Goal: Task Accomplishment & Management: Manage account settings

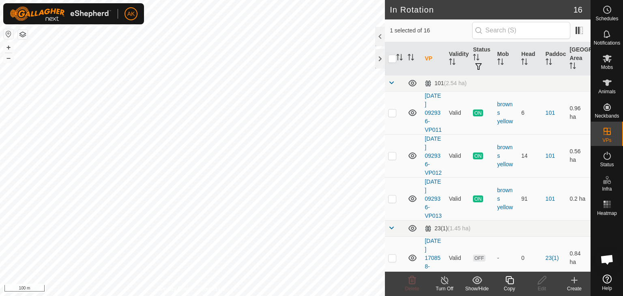
checkbox input "true"
checkbox input "false"
click at [409, 280] on icon at bounding box center [413, 280] width 8 height 8
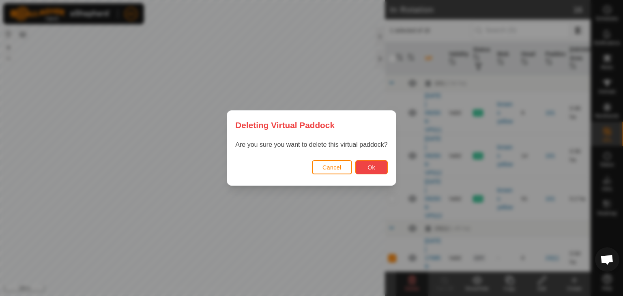
click at [360, 170] on button "Ok" at bounding box center [372, 167] width 32 height 14
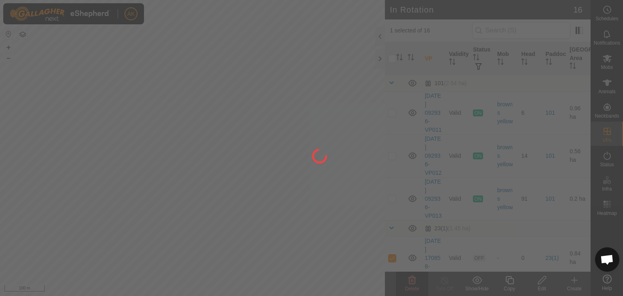
checkbox input "false"
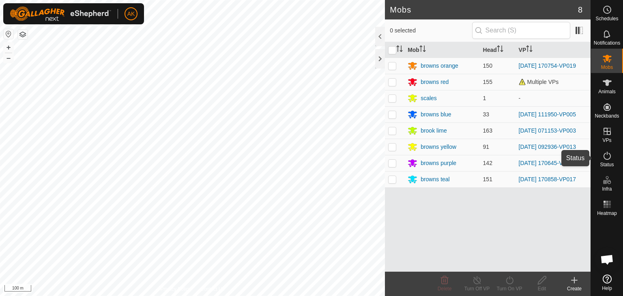
click at [607, 160] on icon at bounding box center [607, 156] width 7 height 8
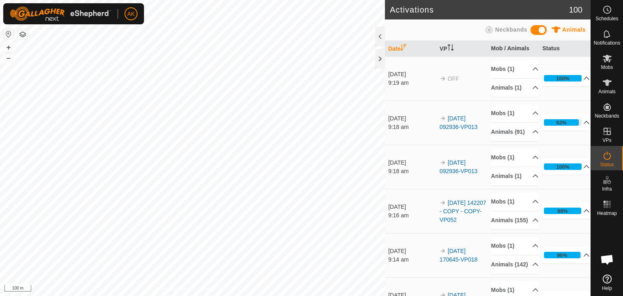
click at [607, 160] on icon at bounding box center [607, 156] width 7 height 8
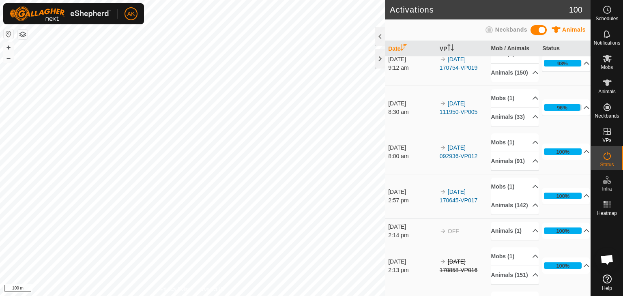
scroll to position [284, 0]
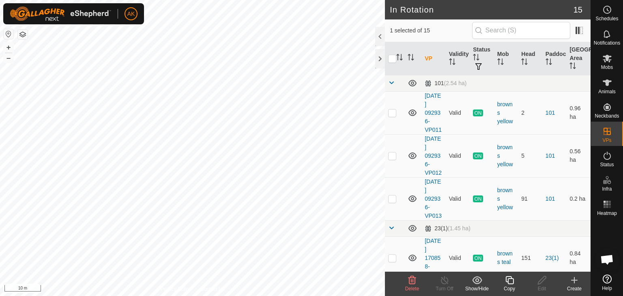
click at [511, 278] on icon at bounding box center [510, 280] width 8 height 8
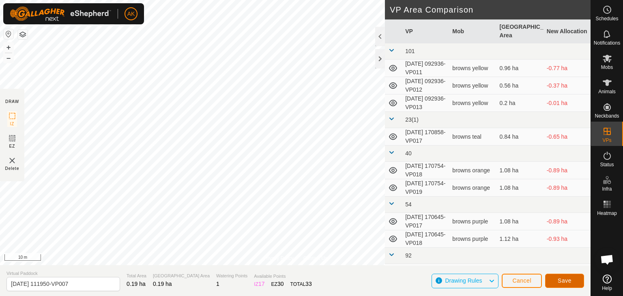
click at [565, 281] on span "Save" at bounding box center [565, 281] width 14 height 6
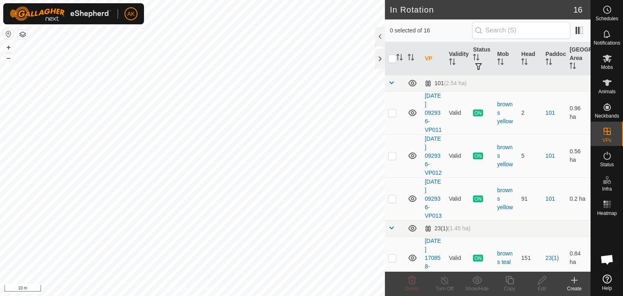
checkbox input "true"
click at [508, 283] on icon at bounding box center [510, 280] width 8 height 8
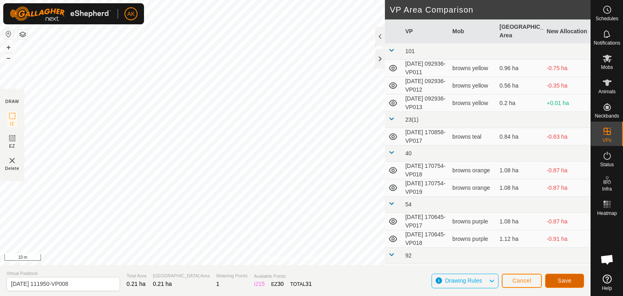
click at [580, 285] on button "Save" at bounding box center [565, 281] width 39 height 14
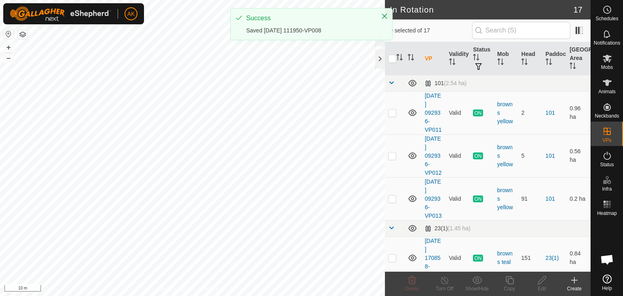
checkbox input "true"
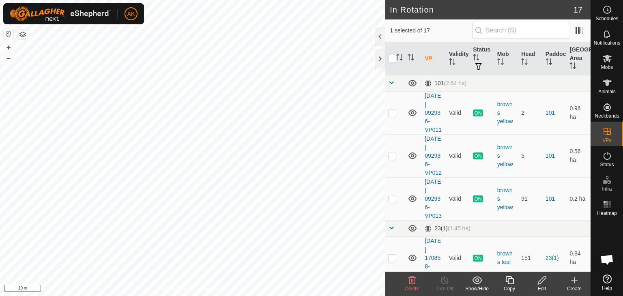
click at [508, 280] on icon at bounding box center [510, 280] width 8 height 8
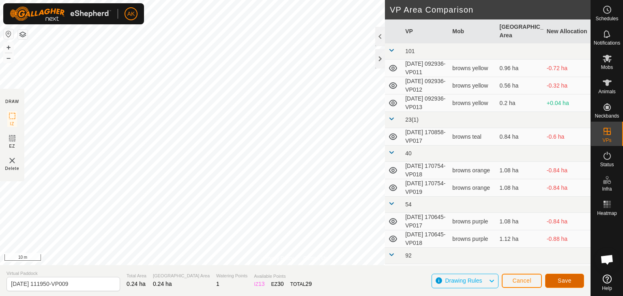
click at [571, 282] on span "Save" at bounding box center [565, 281] width 14 height 6
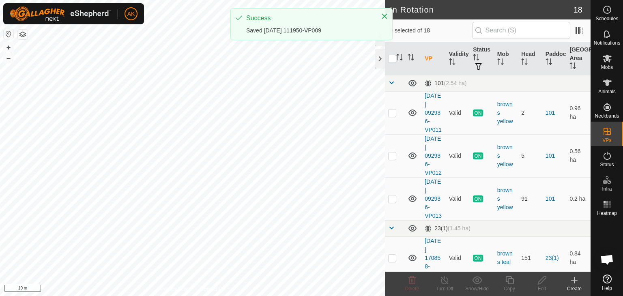
checkbox input "true"
click at [508, 276] on icon at bounding box center [510, 281] width 10 height 10
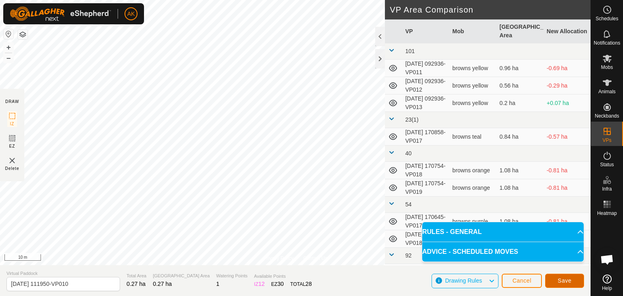
click at [565, 278] on span "Save" at bounding box center [565, 281] width 14 height 6
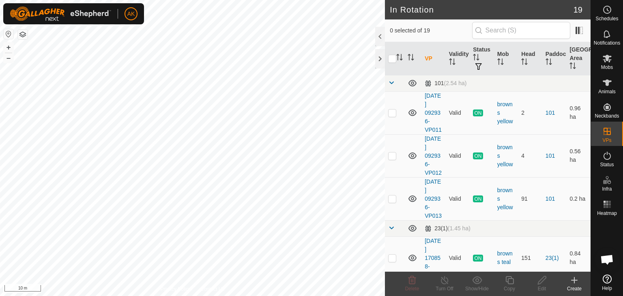
checkbox input "true"
click at [507, 280] on icon at bounding box center [510, 281] width 10 height 10
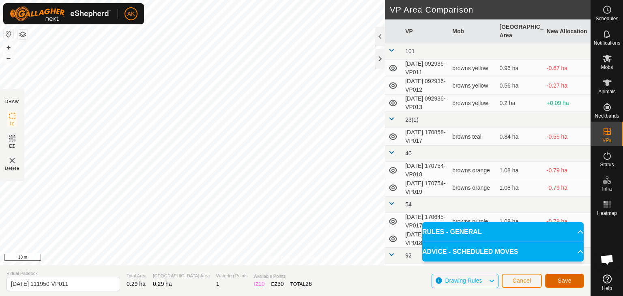
click at [563, 283] on span "Save" at bounding box center [565, 281] width 14 height 6
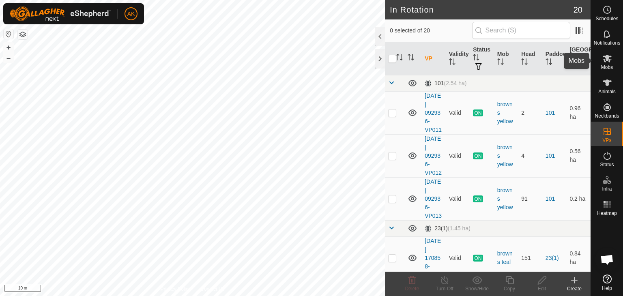
click at [606, 60] on icon at bounding box center [607, 59] width 9 height 8
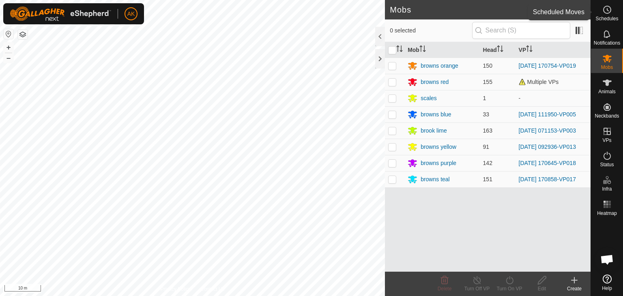
click at [609, 9] on icon at bounding box center [608, 10] width 10 height 10
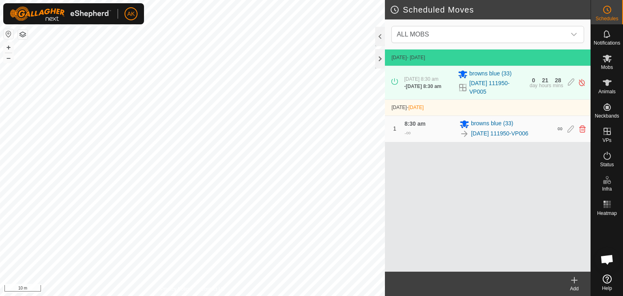
click at [574, 287] on div "Add" at bounding box center [575, 288] width 32 height 7
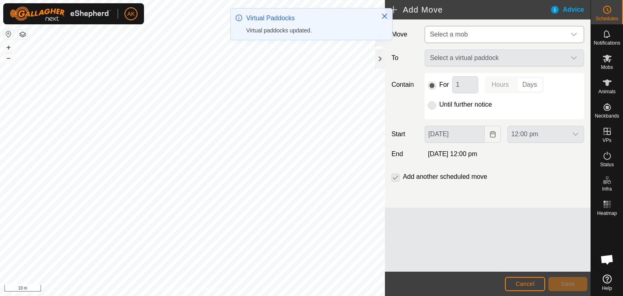
click at [455, 35] on span "Select a mob" at bounding box center [449, 34] width 38 height 7
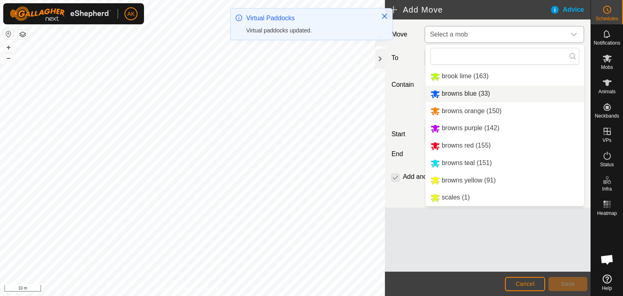
click at [450, 93] on li "browns blue (33)" at bounding box center [505, 94] width 159 height 17
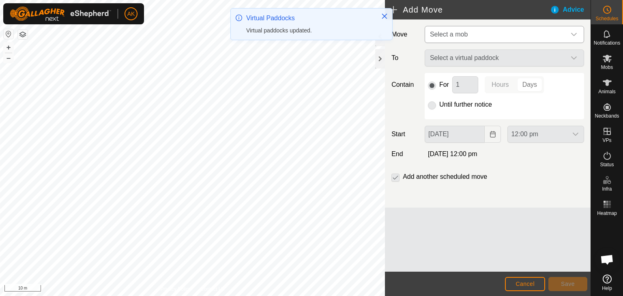
type input "[DATE]"
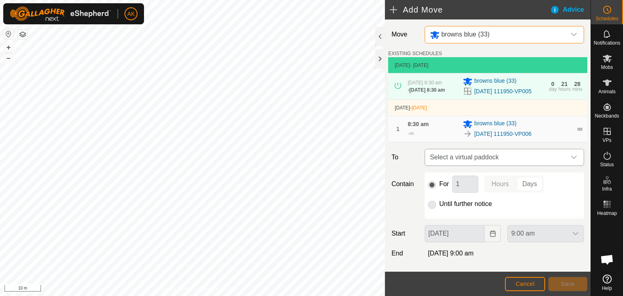
click at [461, 164] on span "Select a virtual paddock" at bounding box center [496, 157] width 139 height 16
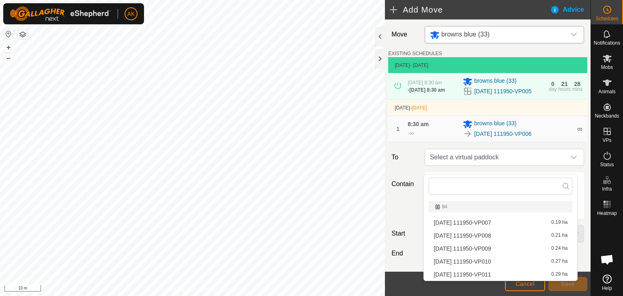
click at [466, 221] on li "[DATE] 111950-VP007 0.19 ha" at bounding box center [501, 223] width 144 height 12
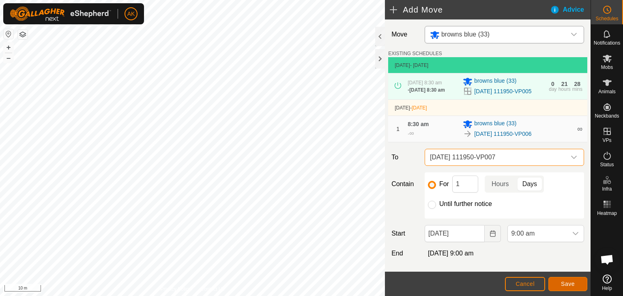
click at [567, 281] on span "Save" at bounding box center [568, 284] width 14 height 6
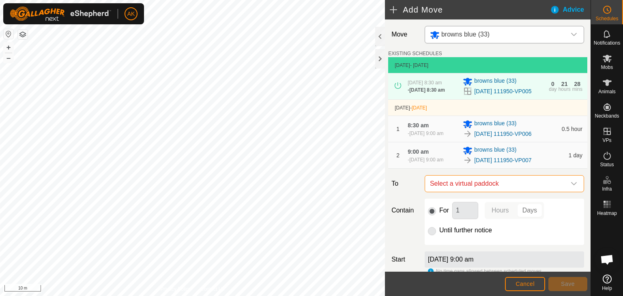
click at [470, 192] on span "Select a virtual paddock" at bounding box center [496, 184] width 139 height 16
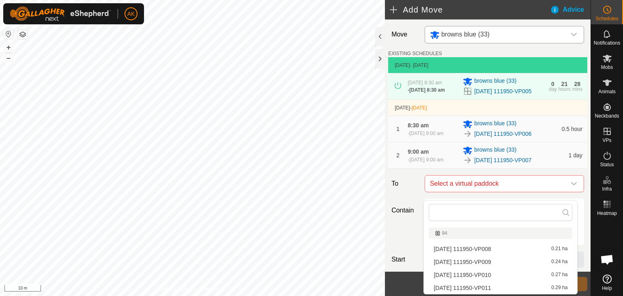
click at [459, 248] on li "[DATE] 111950-VP008 0.21 ha" at bounding box center [501, 249] width 144 height 12
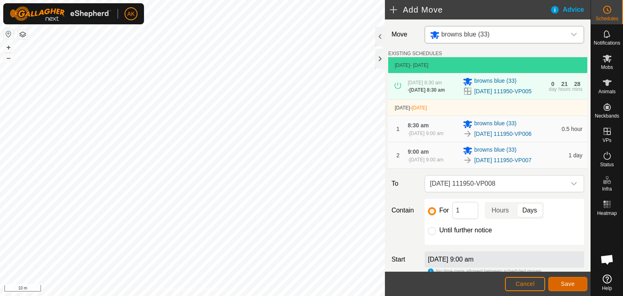
click at [571, 284] on span "Save" at bounding box center [568, 284] width 14 height 6
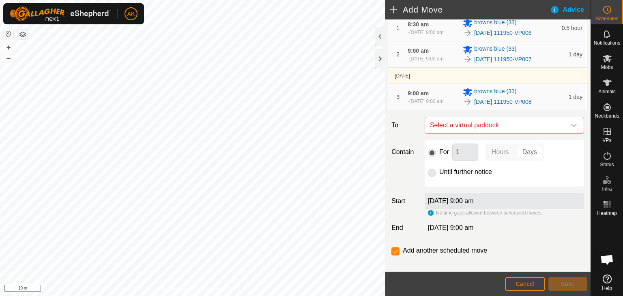
scroll to position [118, 0]
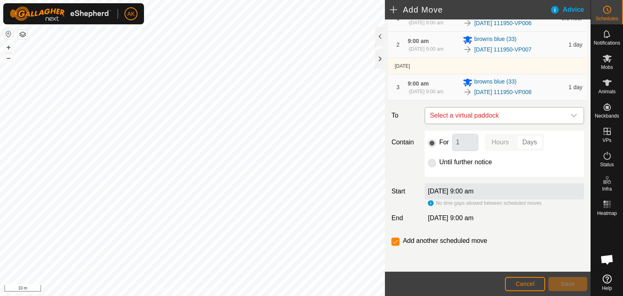
click at [487, 113] on span "Select a virtual paddock" at bounding box center [496, 116] width 139 height 16
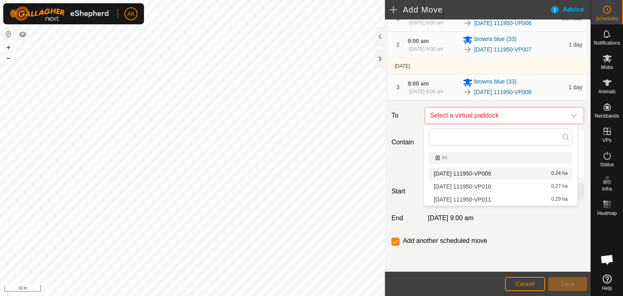
click at [494, 174] on li "[DATE] 111950-VP009 0.24 ha" at bounding box center [501, 174] width 144 height 12
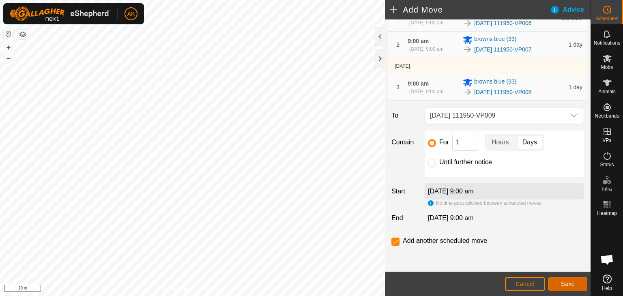
click at [562, 284] on span "Save" at bounding box center [568, 284] width 14 height 6
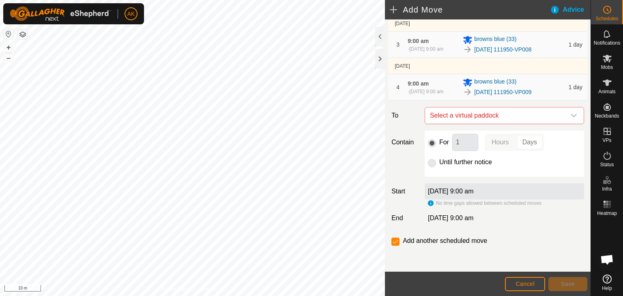
scroll to position [160, 0]
click at [462, 115] on span "Select a virtual paddock" at bounding box center [496, 116] width 139 height 16
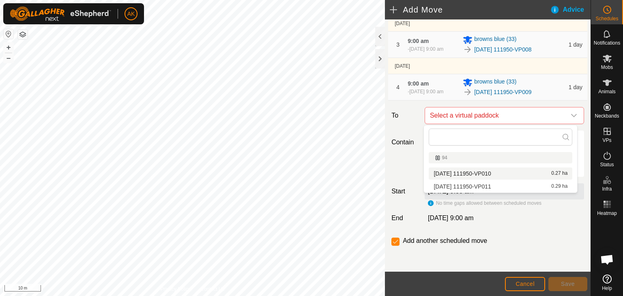
click at [466, 175] on span "[DATE] 111950-VP010" at bounding box center [462, 174] width 57 height 6
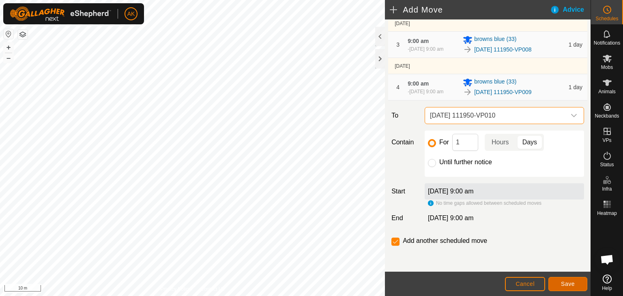
click at [563, 283] on span "Save" at bounding box center [568, 284] width 14 height 6
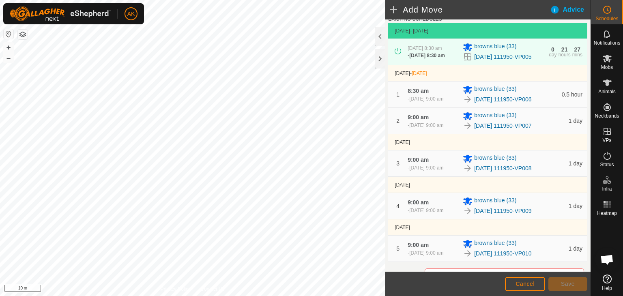
scroll to position [203, 0]
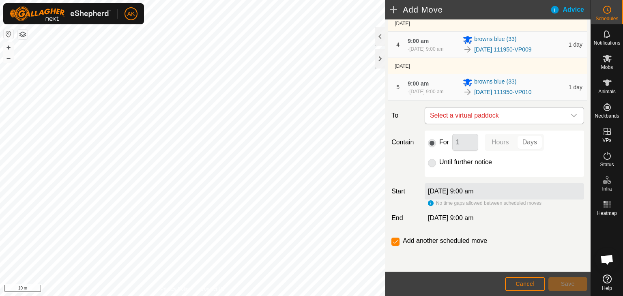
click at [464, 116] on span "Select a virtual paddock" at bounding box center [496, 116] width 139 height 16
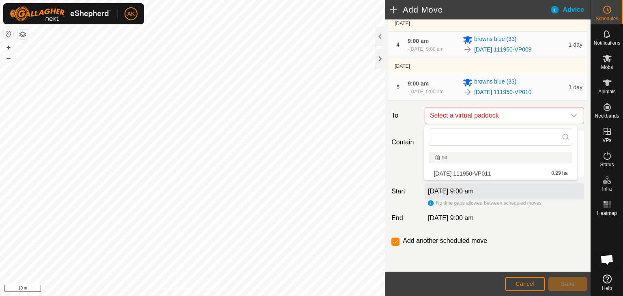
click at [481, 172] on li "[DATE] 111950-VP011 0.29 ha" at bounding box center [501, 174] width 144 height 12
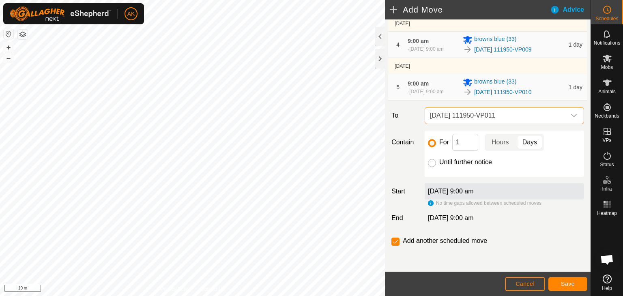
click at [431, 161] on input "Until further notice" at bounding box center [432, 163] width 8 height 8
radio input "true"
checkbox input "false"
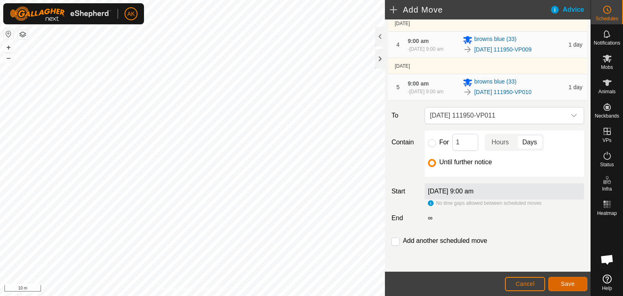
click at [563, 287] on span "Save" at bounding box center [568, 284] width 14 height 6
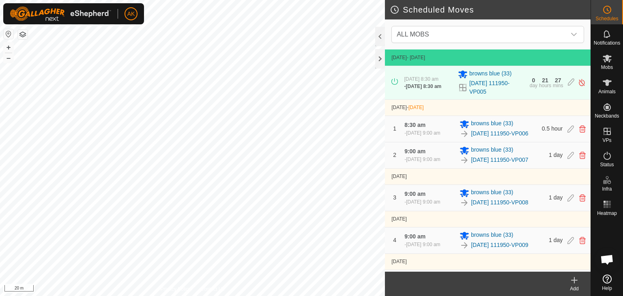
click at [300, 296] on html "AK Schedules Notifications Mobs Animals Neckbands VPs Status Infra Heatmap Help…" at bounding box center [311, 148] width 623 height 296
click at [249, 296] on html "AK Schedules Notifications Mobs Animals Neckbands VPs Status Infra Heatmap Help…" at bounding box center [311, 148] width 623 height 296
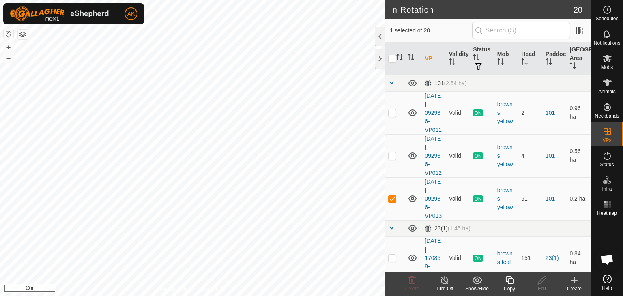
click at [508, 282] on icon at bounding box center [510, 280] width 8 height 8
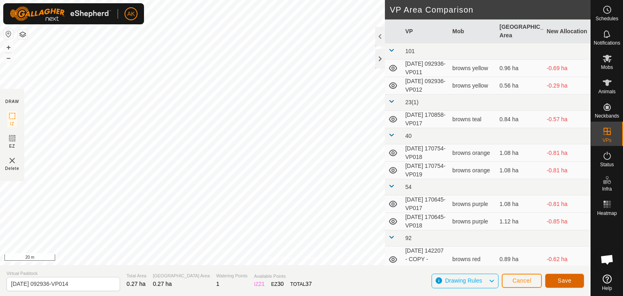
click at [567, 278] on span "Save" at bounding box center [565, 281] width 14 height 6
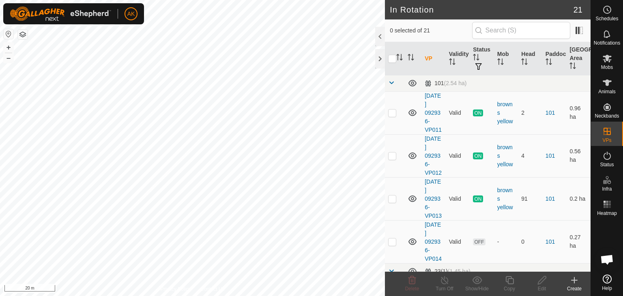
checkbox input "true"
click at [509, 284] on icon at bounding box center [510, 280] width 8 height 8
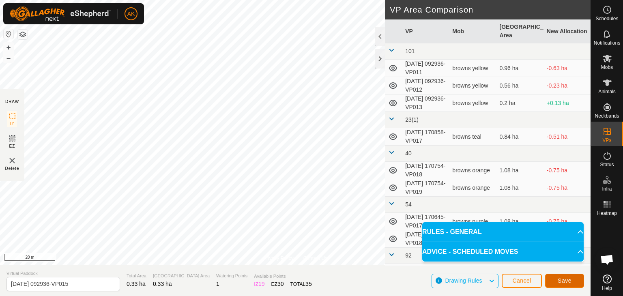
click at [566, 281] on span "Save" at bounding box center [565, 281] width 14 height 6
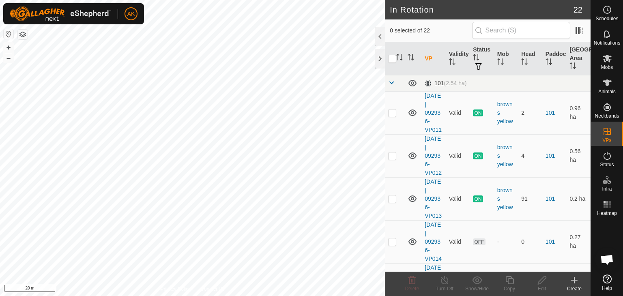
checkbox input "true"
click at [513, 279] on icon at bounding box center [510, 280] width 8 height 8
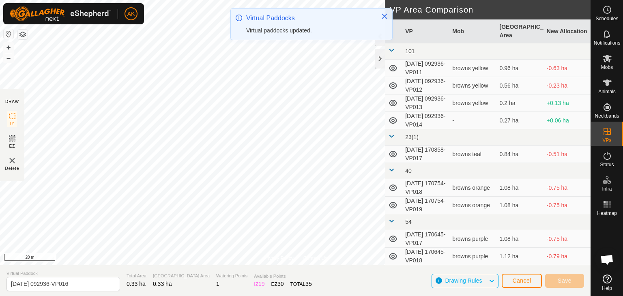
click at [282, 26] on div "AK Schedules Notifications Mobs Animals Neckbands VPs Status Infra Heatmap Help…" at bounding box center [311, 148] width 623 height 296
click at [383, 19] on icon "Close" at bounding box center [385, 16] width 6 height 6
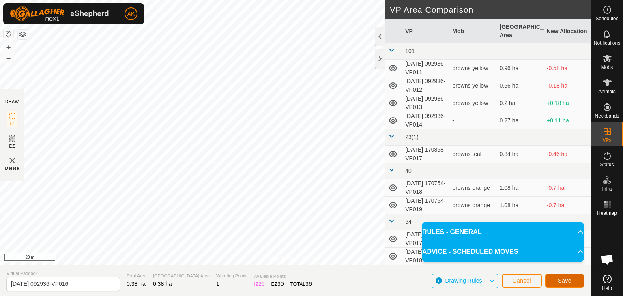
click at [571, 285] on button "Save" at bounding box center [565, 281] width 39 height 14
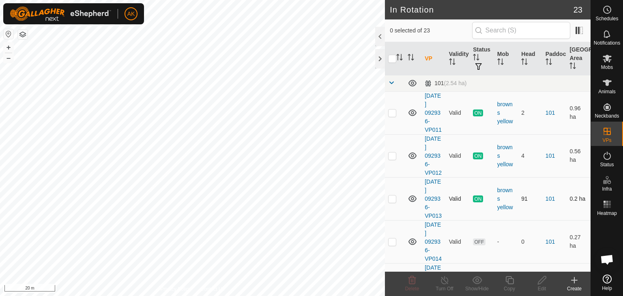
checkbox input "true"
click at [512, 285] on icon at bounding box center [510, 281] width 10 height 10
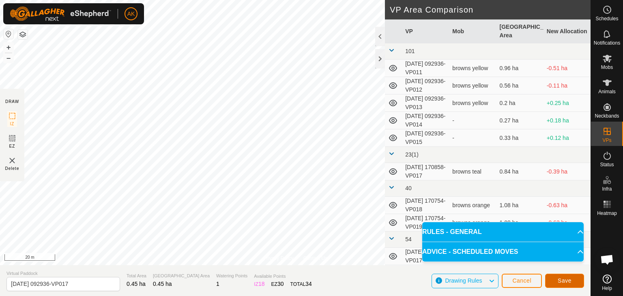
click at [556, 280] on button "Save" at bounding box center [565, 281] width 39 height 14
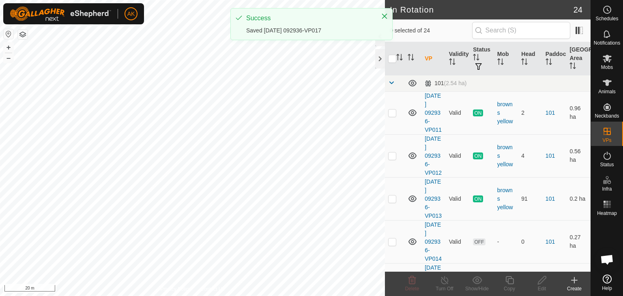
checkbox input "true"
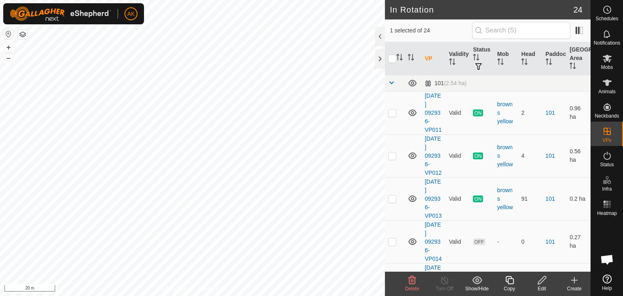
click at [511, 280] on icon at bounding box center [510, 281] width 10 height 10
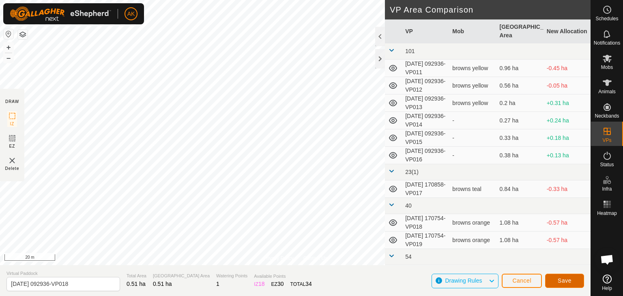
click at [557, 282] on button "Save" at bounding box center [565, 281] width 39 height 14
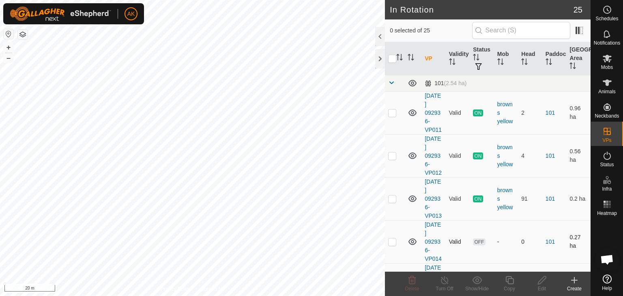
checkbox input "true"
click at [508, 281] on icon at bounding box center [510, 280] width 8 height 8
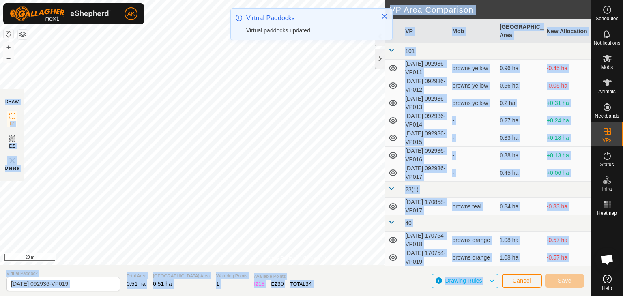
click at [231, 52] on div "AK Schedules Notifications Mobs Animals Neckbands VPs Status Infra Heatmap Help…" at bounding box center [311, 148] width 623 height 296
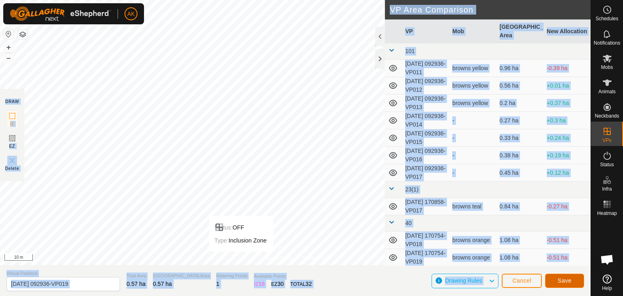
click at [564, 280] on span "Save" at bounding box center [565, 281] width 14 height 6
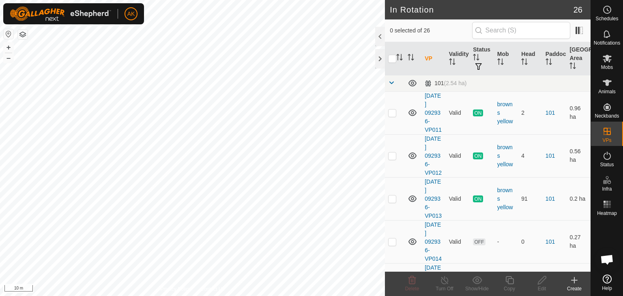
checkbox input "true"
click at [515, 285] on div "Copy" at bounding box center [510, 288] width 32 height 7
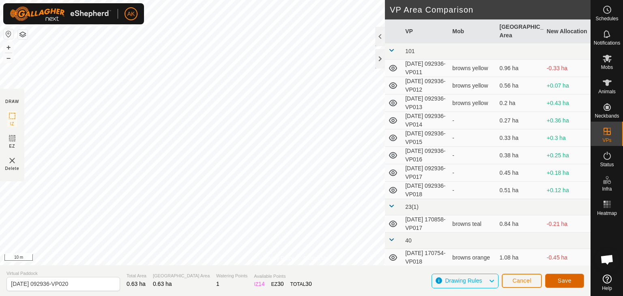
click at [556, 276] on button "Save" at bounding box center [565, 281] width 39 height 14
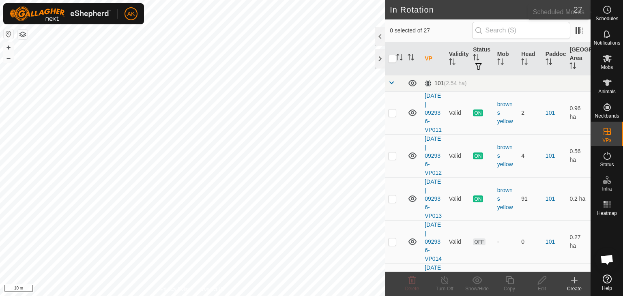
click at [608, 10] on icon at bounding box center [608, 10] width 10 height 10
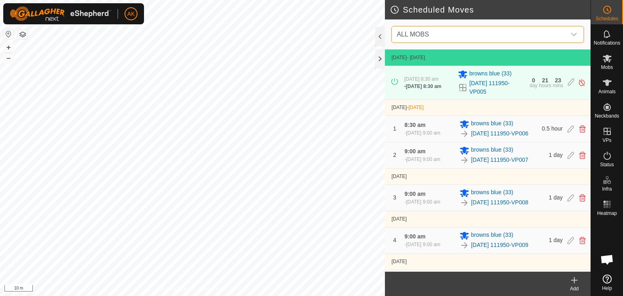
click at [464, 32] on span "ALL MOBS" at bounding box center [480, 34] width 173 height 16
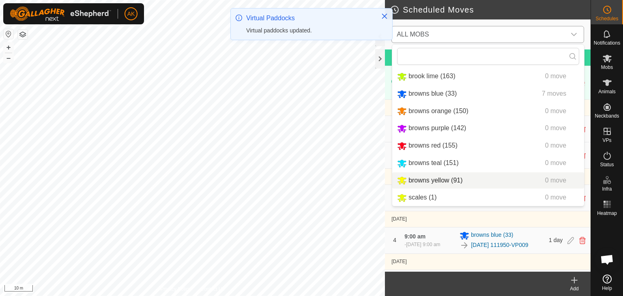
click at [417, 181] on li "browns yellow (91) 0 move" at bounding box center [488, 181] width 192 height 17
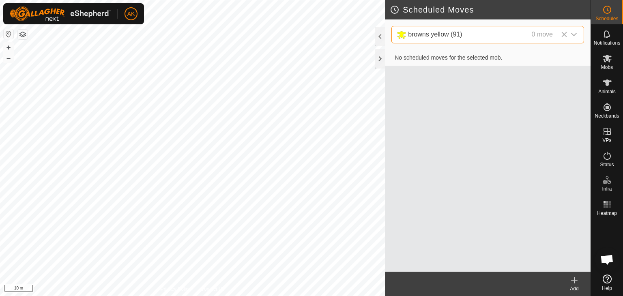
click at [574, 280] on icon at bounding box center [575, 281] width 10 height 10
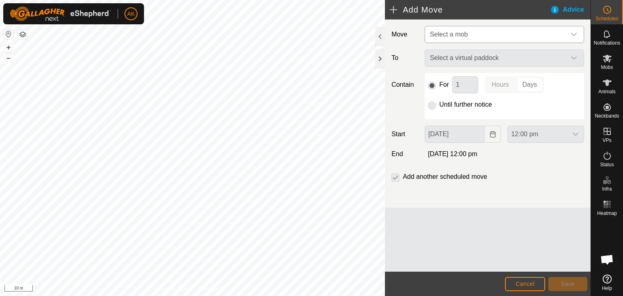
click at [467, 35] on span "Select a mob" at bounding box center [449, 34] width 38 height 7
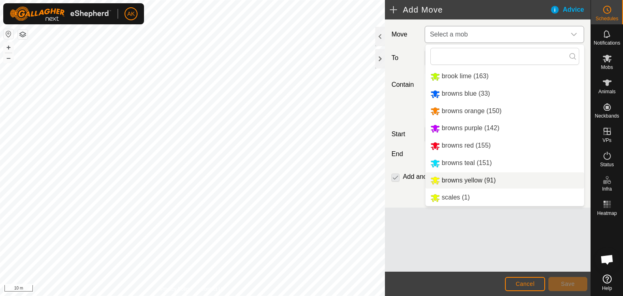
click at [458, 185] on li "browns yellow (91)" at bounding box center [505, 181] width 159 height 17
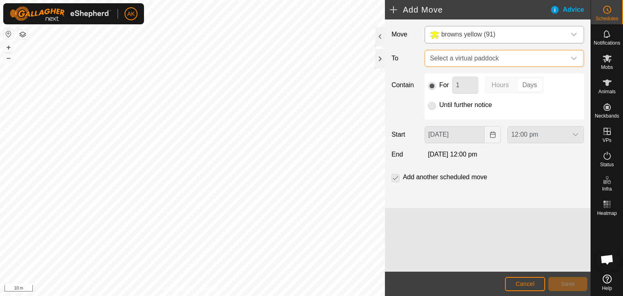
click at [456, 54] on span "Select a virtual paddock" at bounding box center [496, 58] width 139 height 16
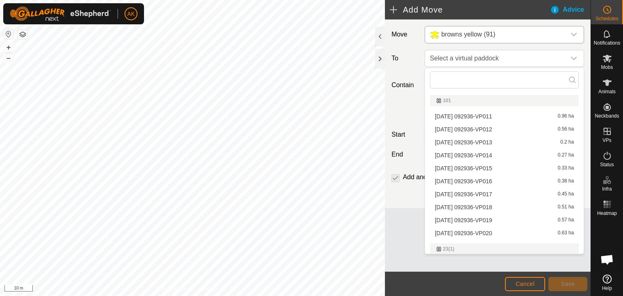
click at [460, 154] on li "[DATE] 092936-VP014 0.27 ha" at bounding box center [504, 155] width 149 height 12
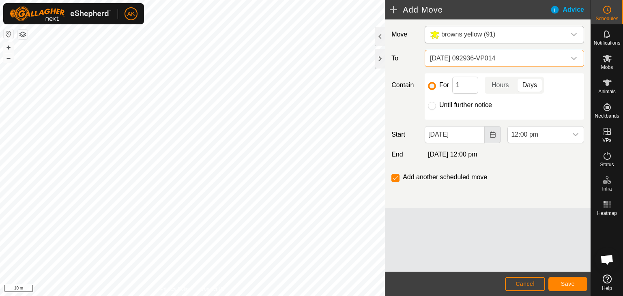
click at [492, 138] on button "Choose Date" at bounding box center [493, 134] width 16 height 17
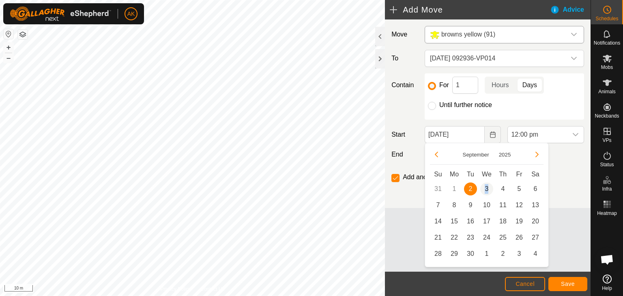
click at [487, 188] on span "3" at bounding box center [487, 189] width 13 height 13
type input "[DATE]"
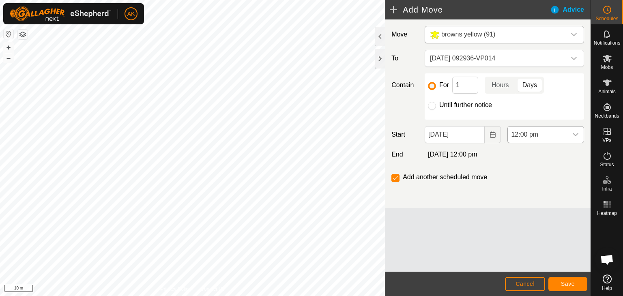
click at [571, 131] on div "dropdown trigger" at bounding box center [576, 135] width 16 height 16
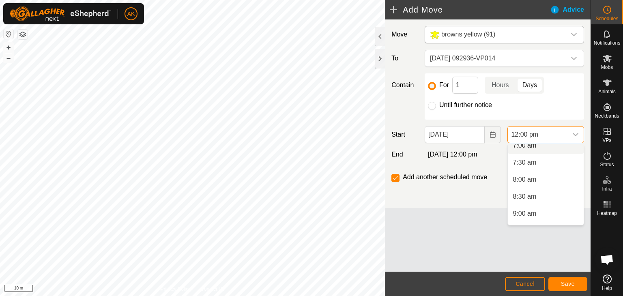
scroll to position [260, 0]
click at [525, 182] on li "8:30 am" at bounding box center [546, 182] width 76 height 16
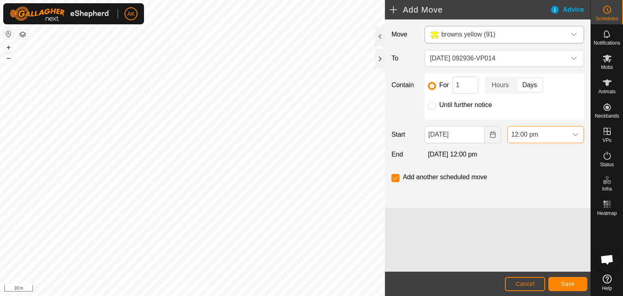
scroll to position [344, 0]
click at [567, 285] on span "Save" at bounding box center [568, 284] width 14 height 6
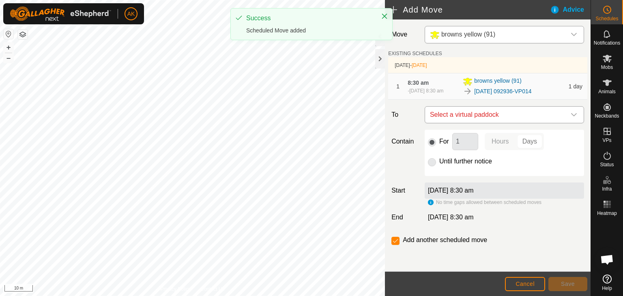
click at [498, 116] on span "Select a virtual paddock" at bounding box center [496, 115] width 139 height 16
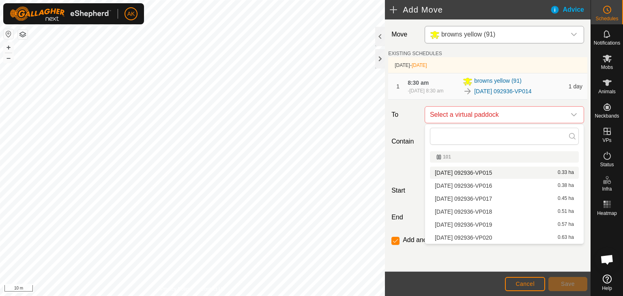
click at [485, 172] on li "[DATE] 092936-VP015 0.33 ha" at bounding box center [504, 173] width 149 height 12
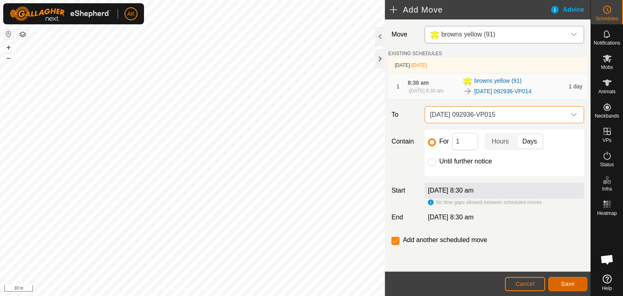
click at [567, 281] on span "Save" at bounding box center [568, 284] width 14 height 6
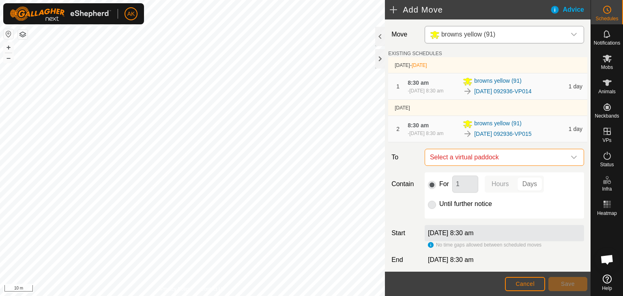
click at [477, 153] on span "Select a virtual paddock" at bounding box center [496, 157] width 139 height 16
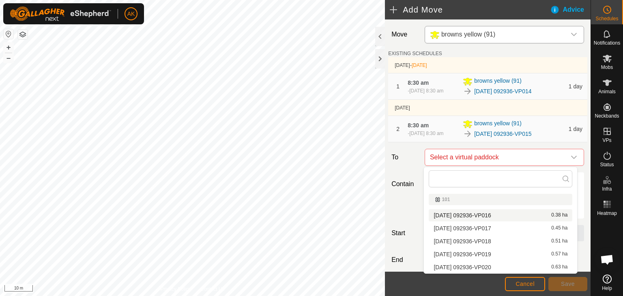
click at [485, 214] on li "[DATE] 092936-VP016 0.38 ha" at bounding box center [501, 215] width 144 height 12
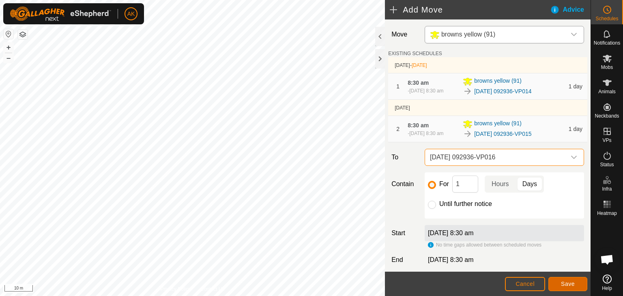
click at [559, 280] on button "Save" at bounding box center [568, 284] width 39 height 14
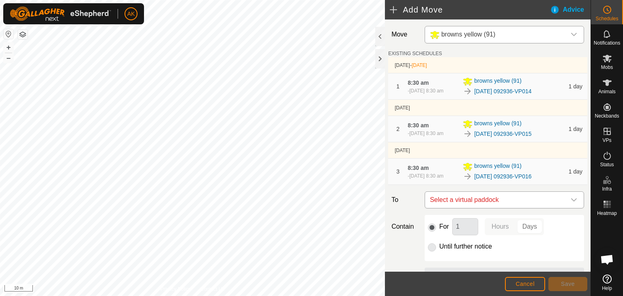
click at [457, 196] on span "Select a virtual paddock" at bounding box center [496, 200] width 139 height 16
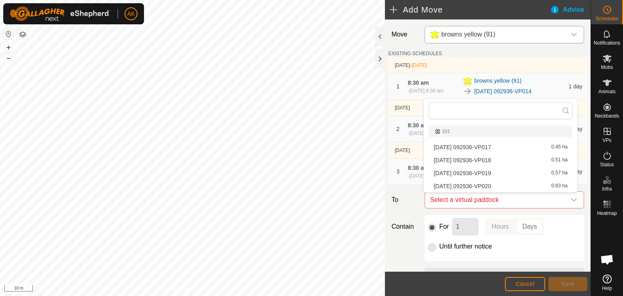
click at [461, 147] on li "[DATE] 092936-VP017 0.45 ha" at bounding box center [501, 147] width 144 height 12
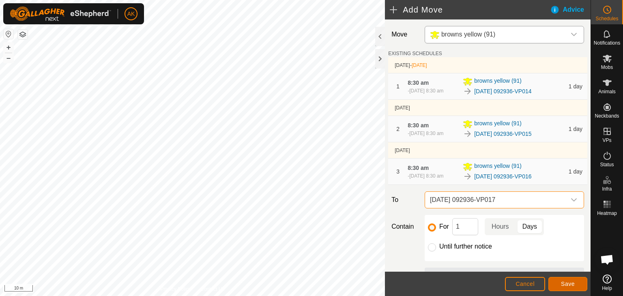
click at [568, 281] on span "Save" at bounding box center [568, 284] width 14 height 6
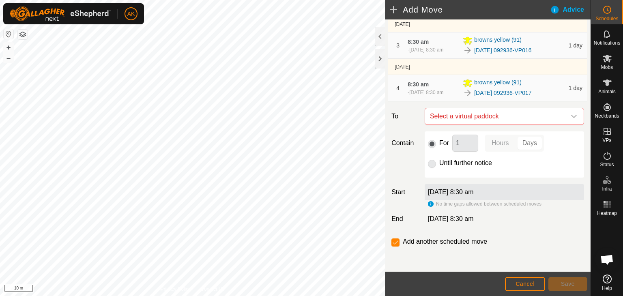
scroll to position [127, 0]
click at [465, 120] on span "Select a virtual paddock" at bounding box center [496, 116] width 139 height 16
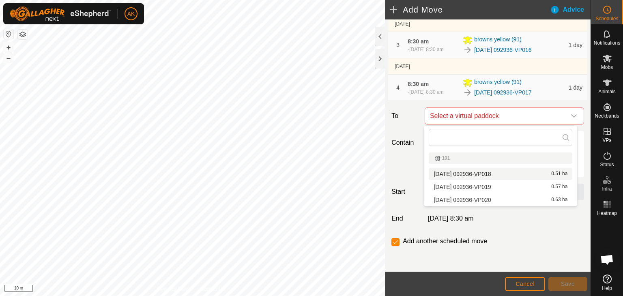
click at [464, 172] on span "[DATE] 092936-VP018" at bounding box center [462, 174] width 57 height 6
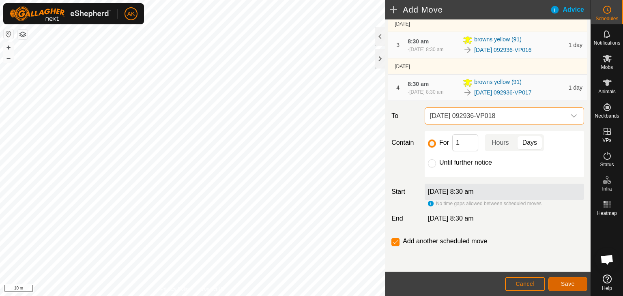
click at [567, 283] on span "Save" at bounding box center [568, 284] width 14 height 6
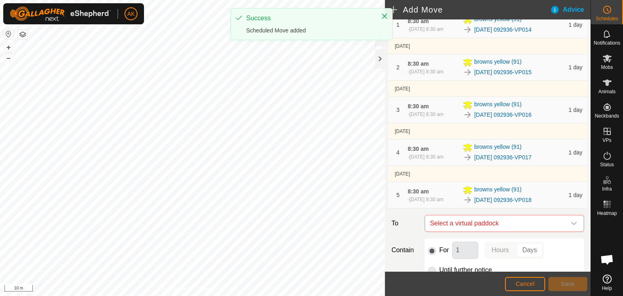
scroll to position [81, 0]
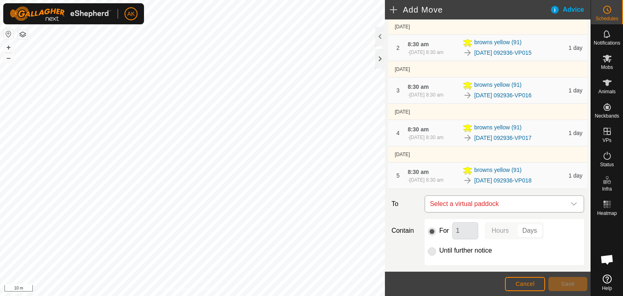
click at [464, 207] on span "Select a virtual paddock" at bounding box center [496, 204] width 139 height 16
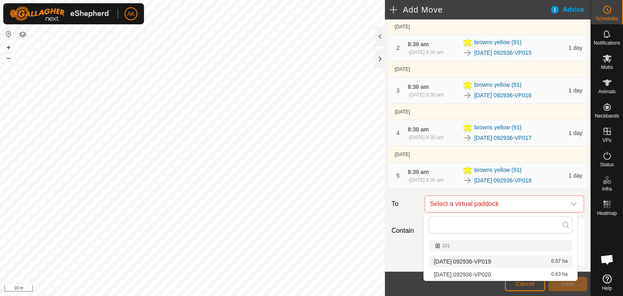
click at [458, 262] on span "[DATE] 092936-VP019" at bounding box center [462, 262] width 57 height 6
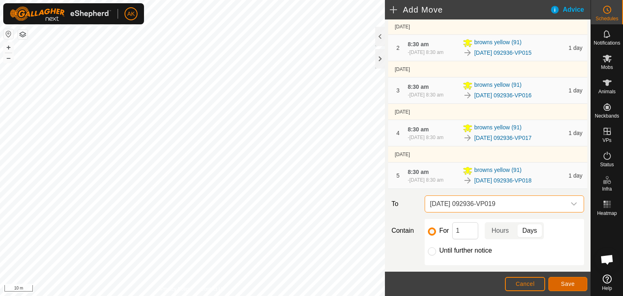
click at [565, 283] on span "Save" at bounding box center [568, 284] width 14 height 6
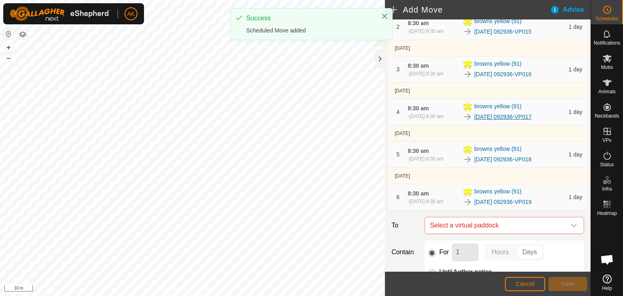
scroll to position [122, 0]
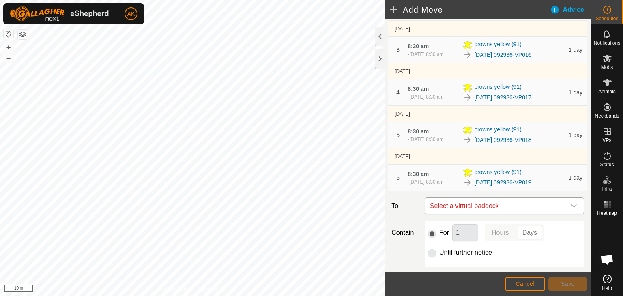
click at [439, 208] on span "Select a virtual paddock" at bounding box center [496, 206] width 139 height 16
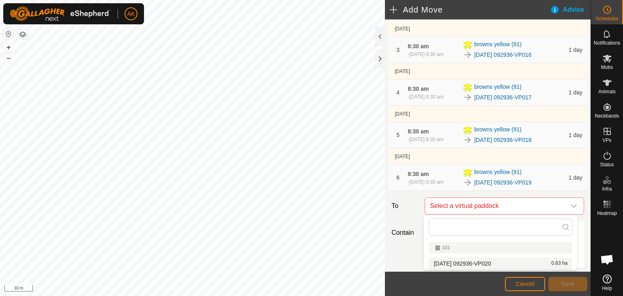
click at [447, 260] on li "[DATE] 092936-VP020 0.63 ha" at bounding box center [501, 264] width 144 height 12
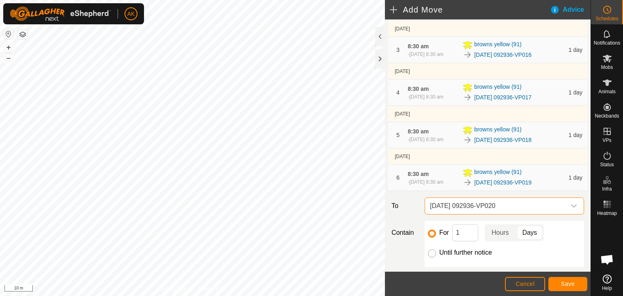
click at [432, 253] on input "Until further notice" at bounding box center [432, 254] width 8 height 8
radio input "true"
checkbox input "false"
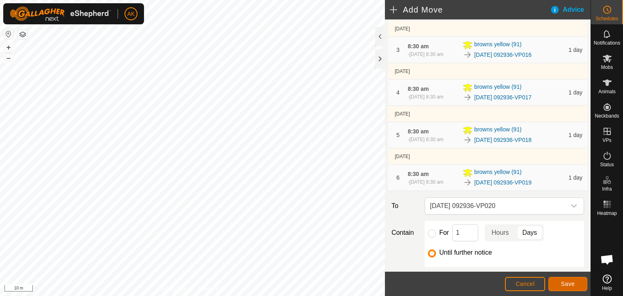
click at [572, 287] on span "Save" at bounding box center [568, 284] width 14 height 6
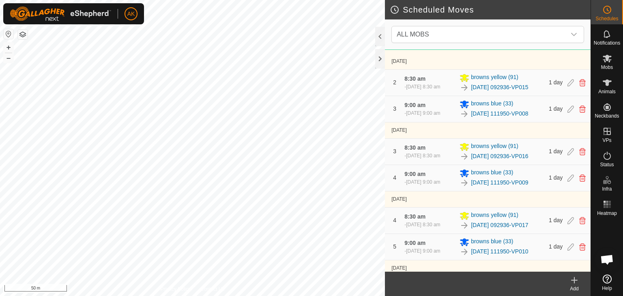
scroll to position [162, 0]
